Goal: Transaction & Acquisition: Purchase product/service

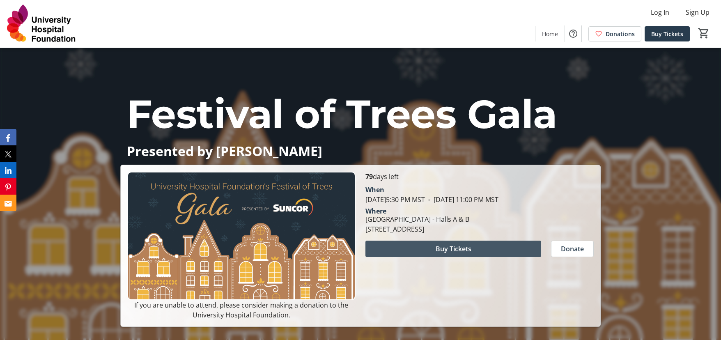
click at [415, 242] on span at bounding box center [453, 249] width 176 height 20
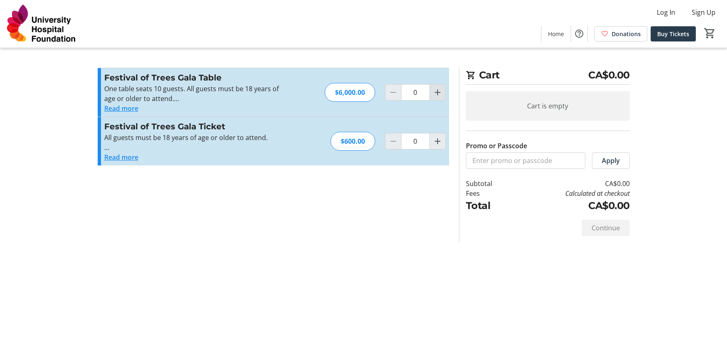
click at [439, 93] on mat-icon "Increment by one" at bounding box center [438, 92] width 10 height 10
type input "1"
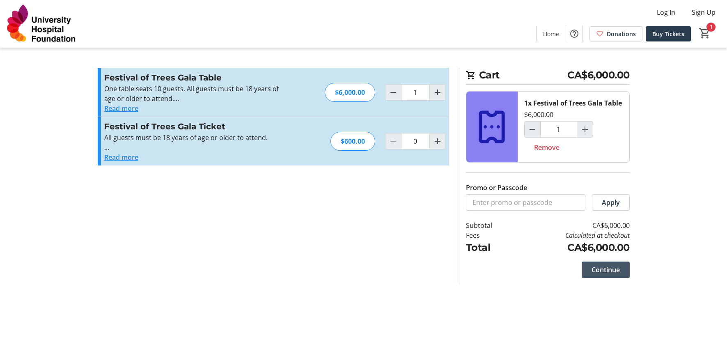
click at [615, 270] on span "Continue" at bounding box center [606, 270] width 28 height 10
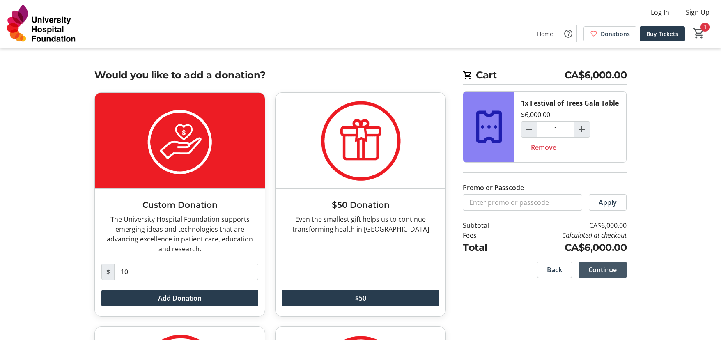
click at [615, 268] on span "Continue" at bounding box center [602, 270] width 28 height 10
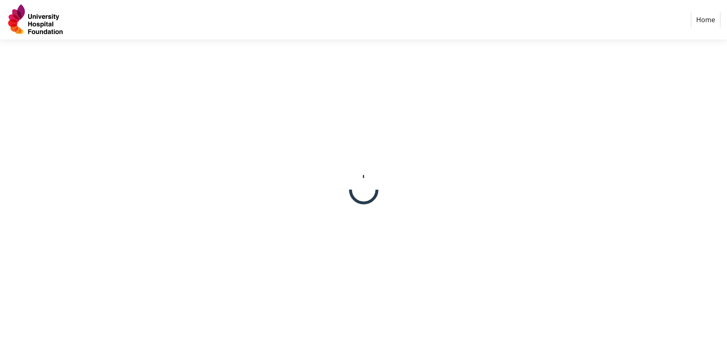
select select "CA"
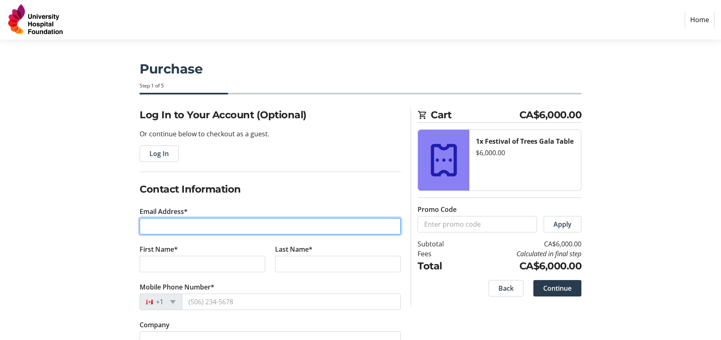
click at [206, 224] on input "Email Address*" at bounding box center [270, 226] width 261 height 16
type input "[EMAIL_ADDRESS][DOMAIN_NAME]"
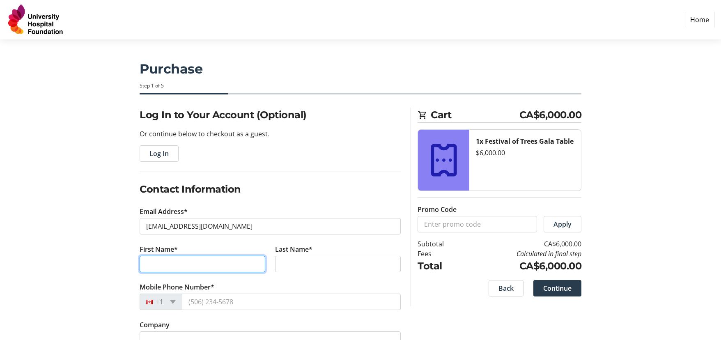
type input "[PERSON_NAME]"
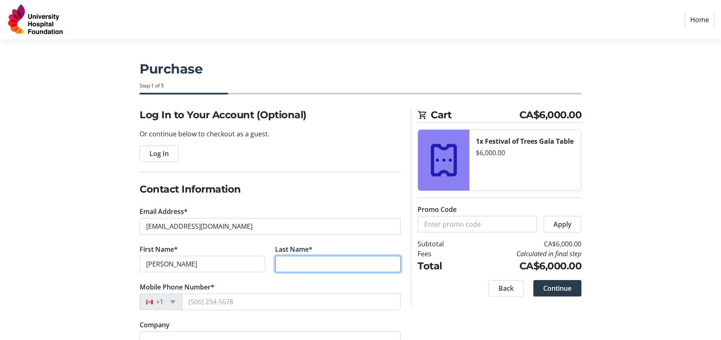
type input "Arkison"
type input "[STREET_ADDRESS]"
type input "[GEOGRAPHIC_DATA]"
select select "AB"
type input "T6G 1C9"
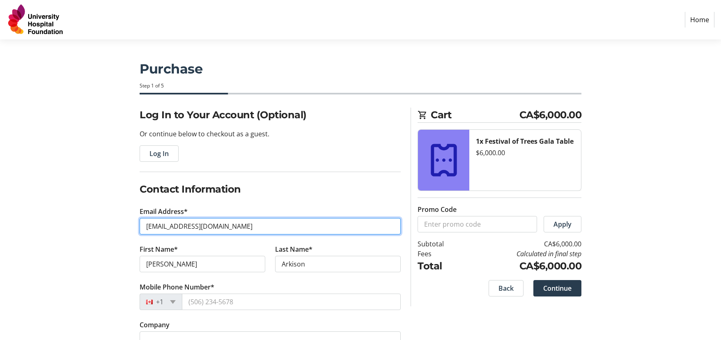
scroll to position [82, 0]
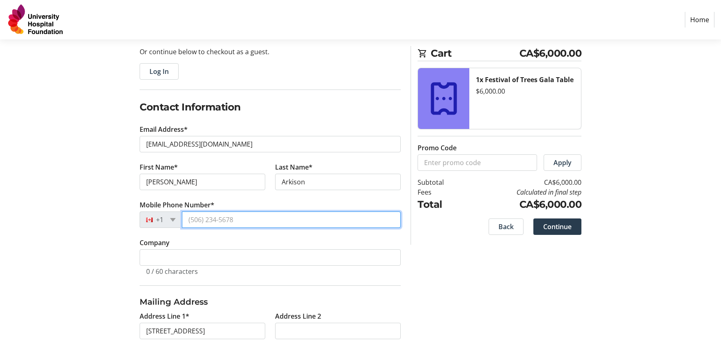
click at [213, 220] on input "Mobile Phone Number*" at bounding box center [291, 219] width 219 height 16
type input "[PHONE_NUMBER]"
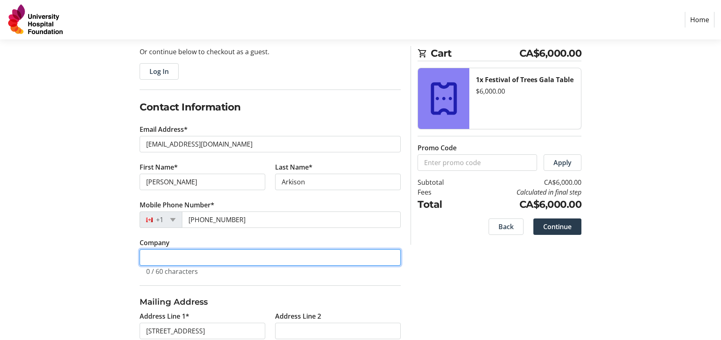
click at [199, 257] on input "Company" at bounding box center [270, 257] width 261 height 16
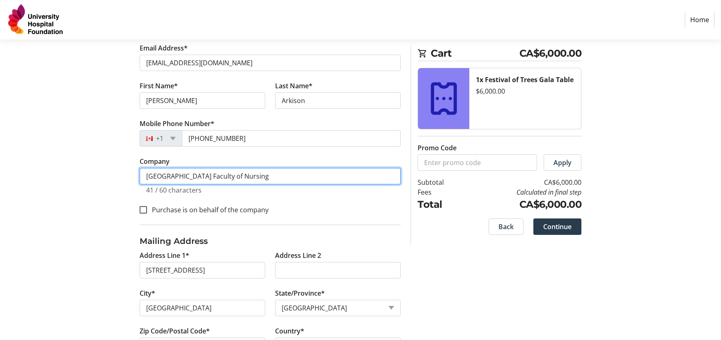
scroll to position [164, 0]
type input "[GEOGRAPHIC_DATA] Faculty of Nursing"
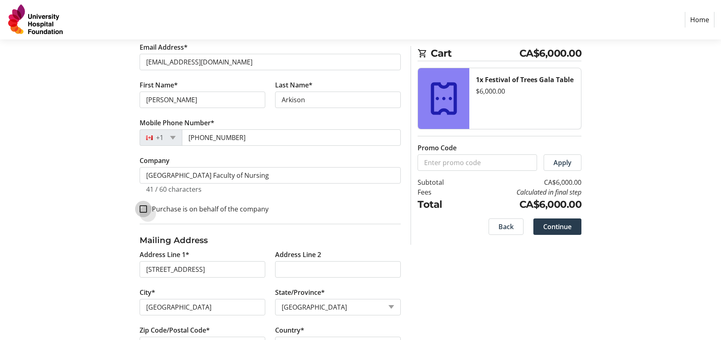
click at [144, 209] on input "Purchase is on behalf of the company" at bounding box center [143, 208] width 7 height 7
checkbox input "true"
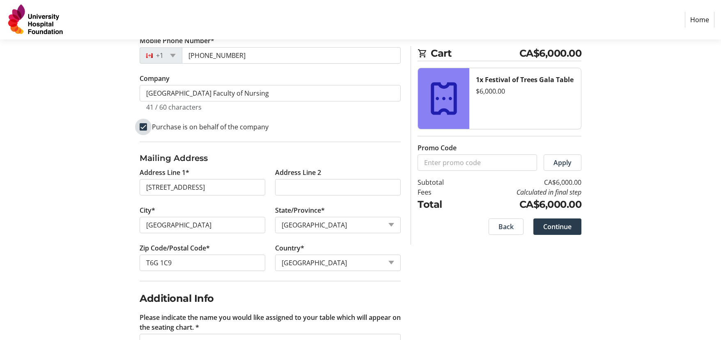
scroll to position [276, 0]
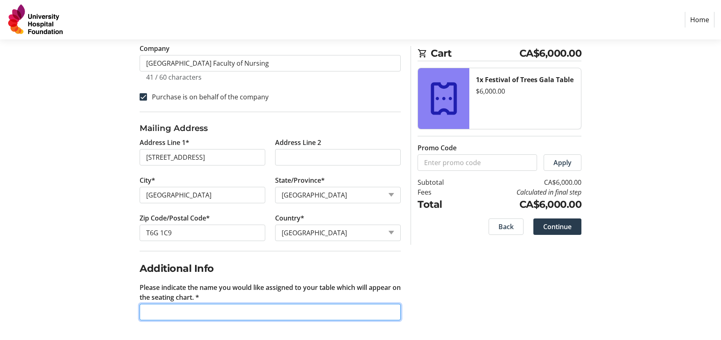
click at [187, 312] on input "Please indicate the name you would like assigned to your table which will appea…" at bounding box center [270, 312] width 261 height 16
type input "Dr. [PERSON_NAME]"
drag, startPoint x: 216, startPoint y: 310, endPoint x: 125, endPoint y: 314, distance: 90.8
click at [125, 314] on div "Log In to Your Account (Optional) Or continue below to checkout as a guest. Log…" at bounding box center [361, 85] width 542 height 509
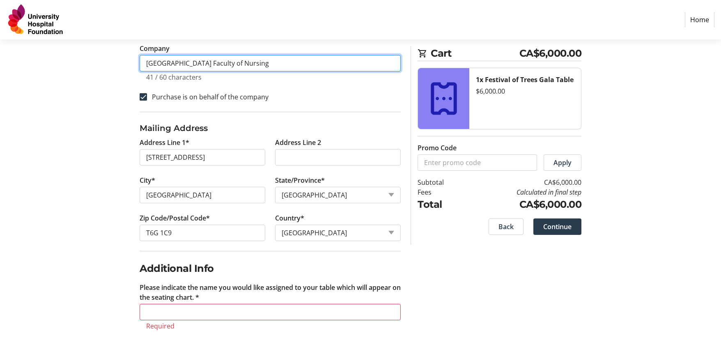
drag, startPoint x: 144, startPoint y: 61, endPoint x: 283, endPoint y: 61, distance: 138.8
click at [283, 61] on input "[GEOGRAPHIC_DATA] Faculty of Nursing" at bounding box center [270, 63] width 261 height 16
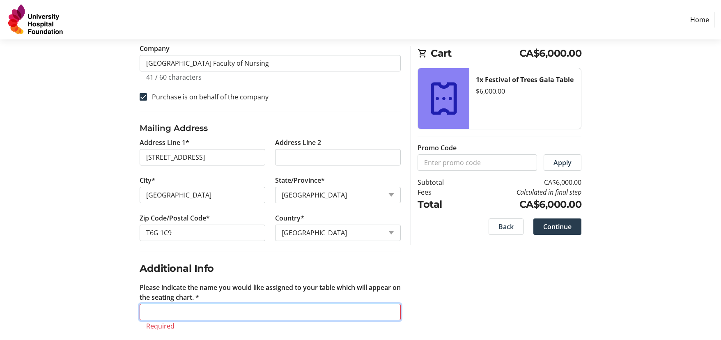
click at [172, 314] on input "Please indicate the name you would like assigned to your table which will appea…" at bounding box center [270, 312] width 261 height 16
paste input "[GEOGRAPHIC_DATA] Faculty of Nursing"
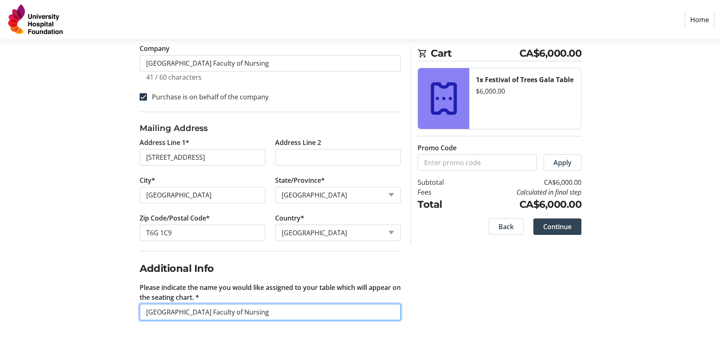
type input "[GEOGRAPHIC_DATA] Faculty of Nursing"
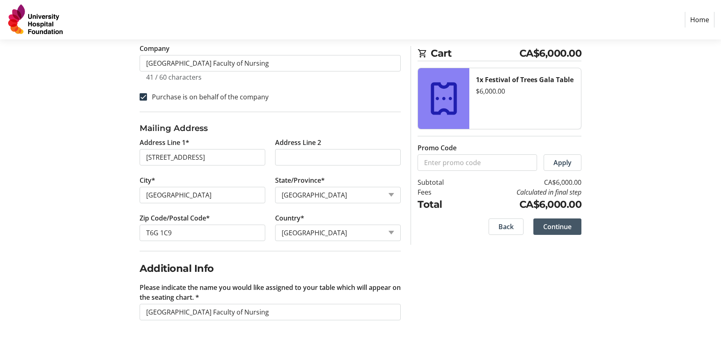
click at [563, 225] on span "Continue" at bounding box center [557, 227] width 28 height 10
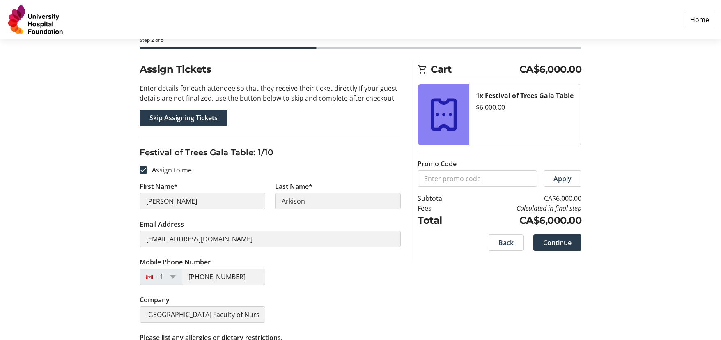
scroll to position [41, 0]
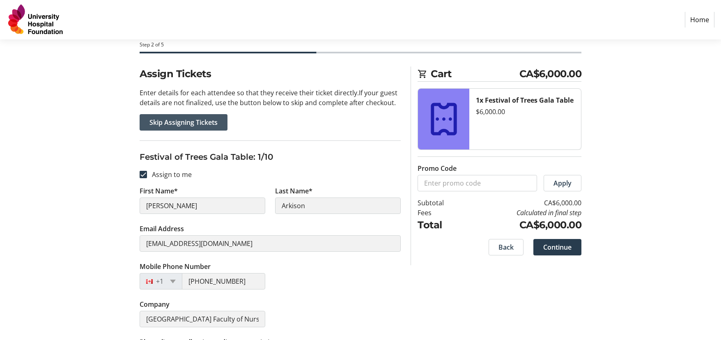
click at [196, 122] on span "Skip Assigning Tickets" at bounding box center [183, 122] width 68 height 10
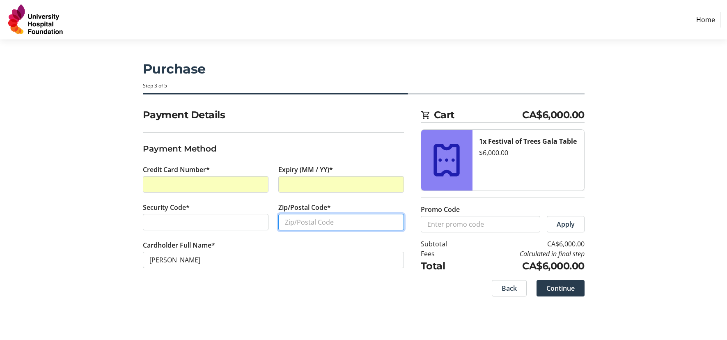
click at [296, 222] on input "Zip/Postal Code*" at bounding box center [341, 222] width 126 height 16
type input "T6G1C9"
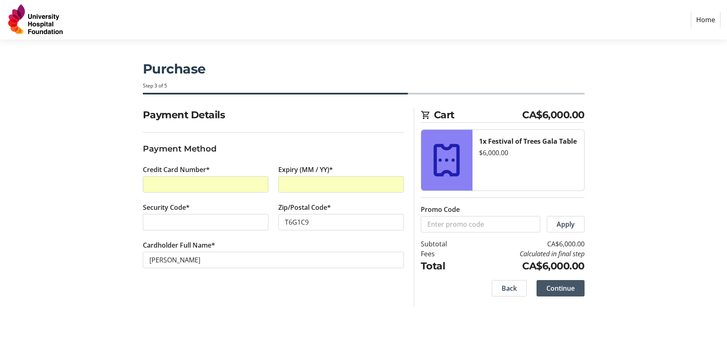
click at [567, 289] on span "Continue" at bounding box center [560, 288] width 28 height 10
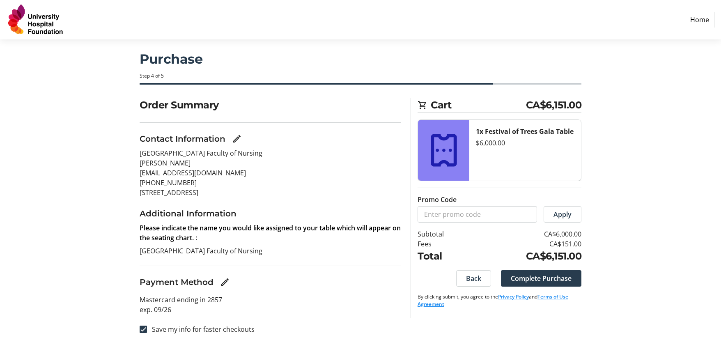
scroll to position [14, 0]
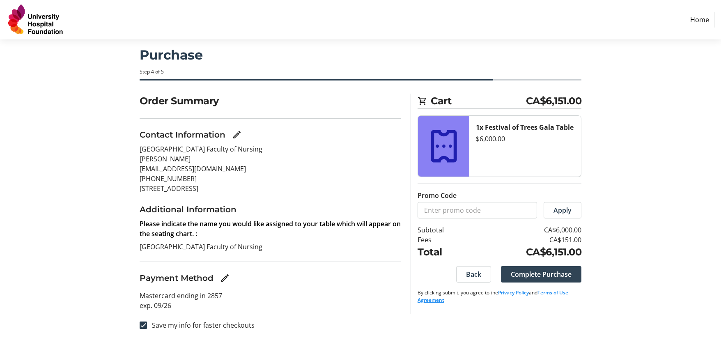
click at [552, 272] on span "Complete Purchase" at bounding box center [541, 274] width 61 height 10
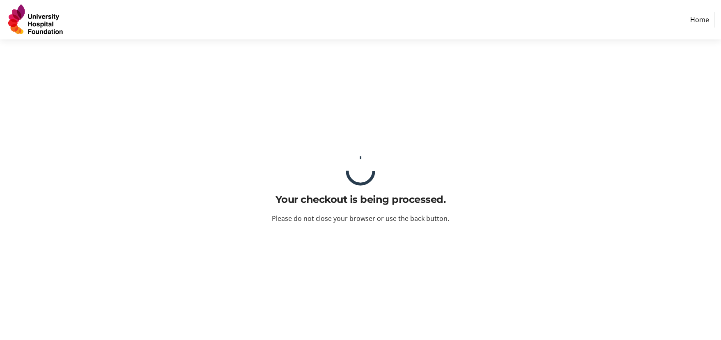
scroll to position [0, 0]
